Goal: Navigation & Orientation: Go to known website

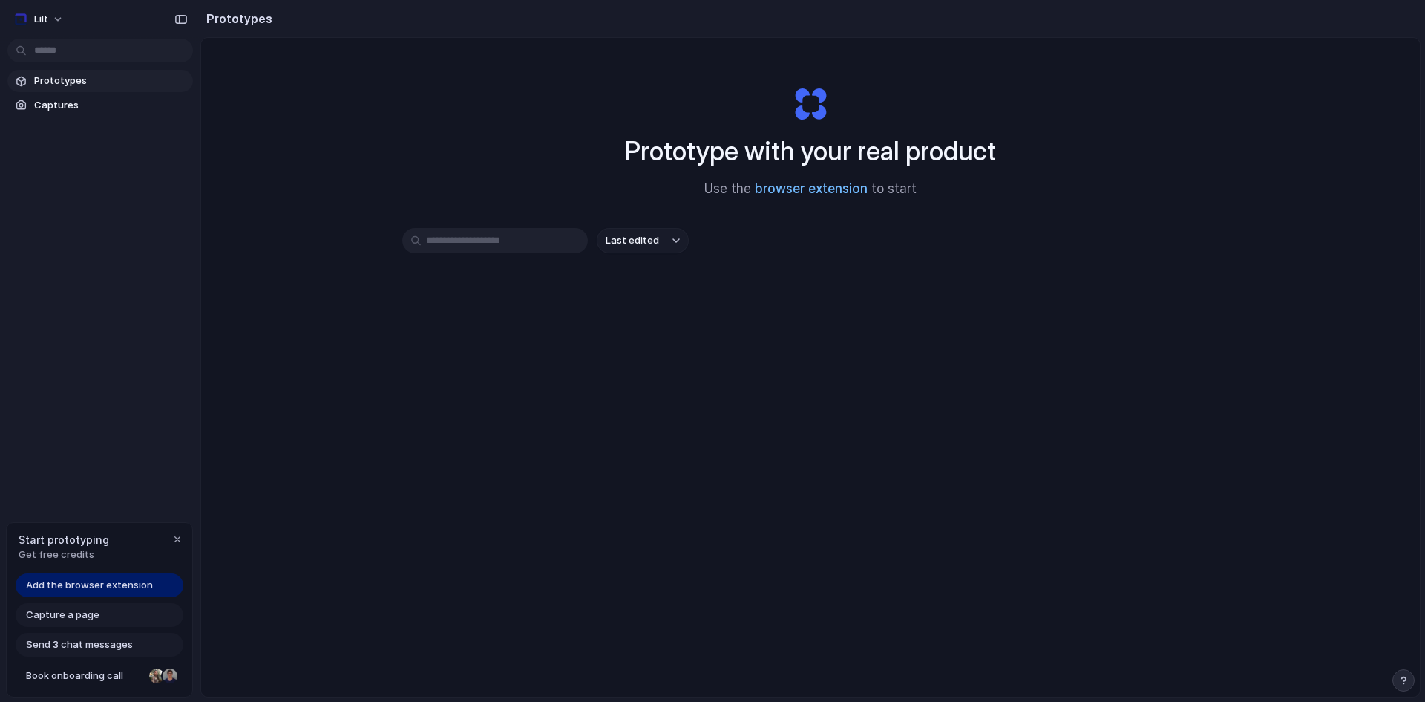
click at [789, 192] on link "browser extension" at bounding box center [811, 188] width 113 height 15
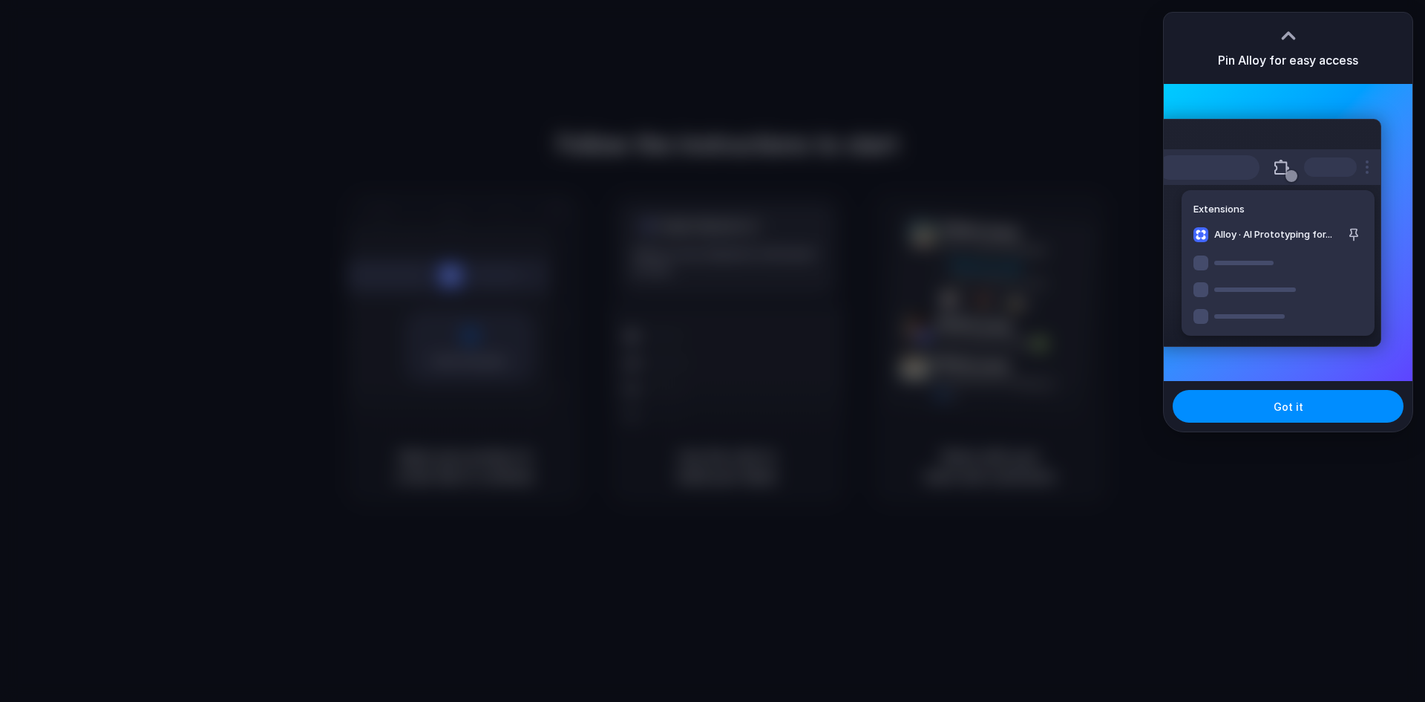
drag, startPoint x: 126, startPoint y: 416, endPoint x: 136, endPoint y: 411, distance: 11.0
click at [126, 415] on div at bounding box center [712, 351] width 1425 height 702
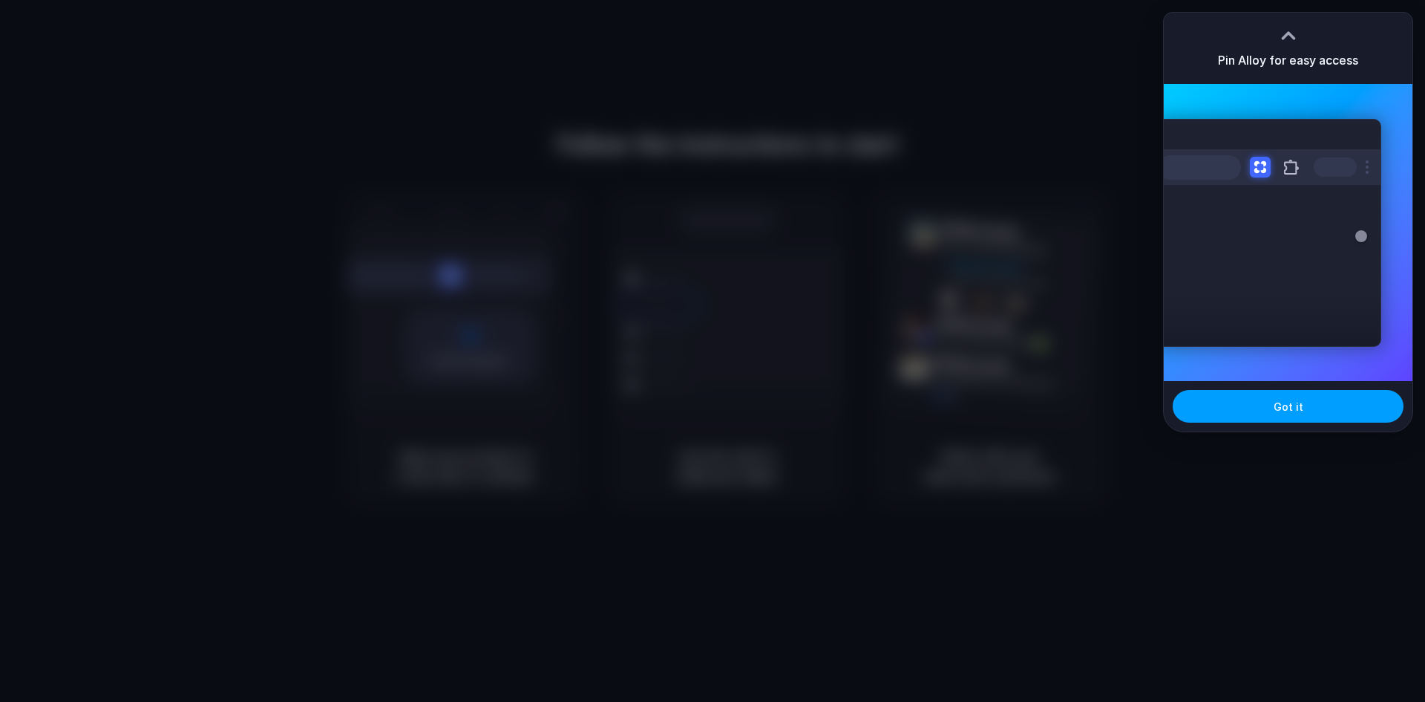
click at [1273, 410] on button "Got it" at bounding box center [1288, 406] width 231 height 33
